Goal: Find specific page/section: Find specific page/section

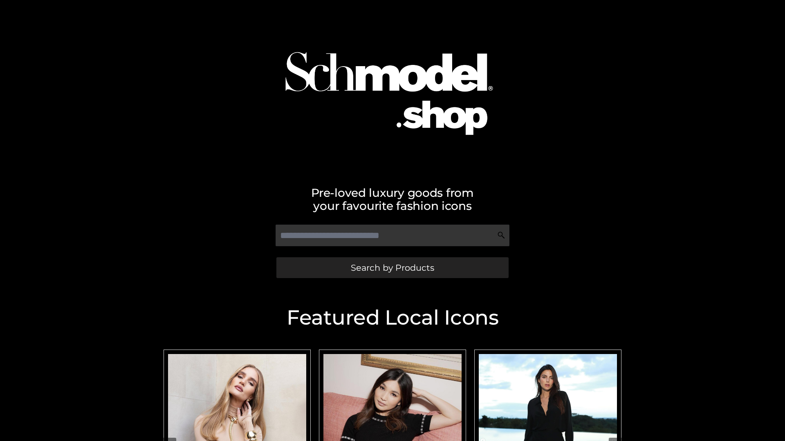
click at [392, 268] on span "Search by Products" at bounding box center [392, 268] width 83 height 9
